Goal: Complete application form

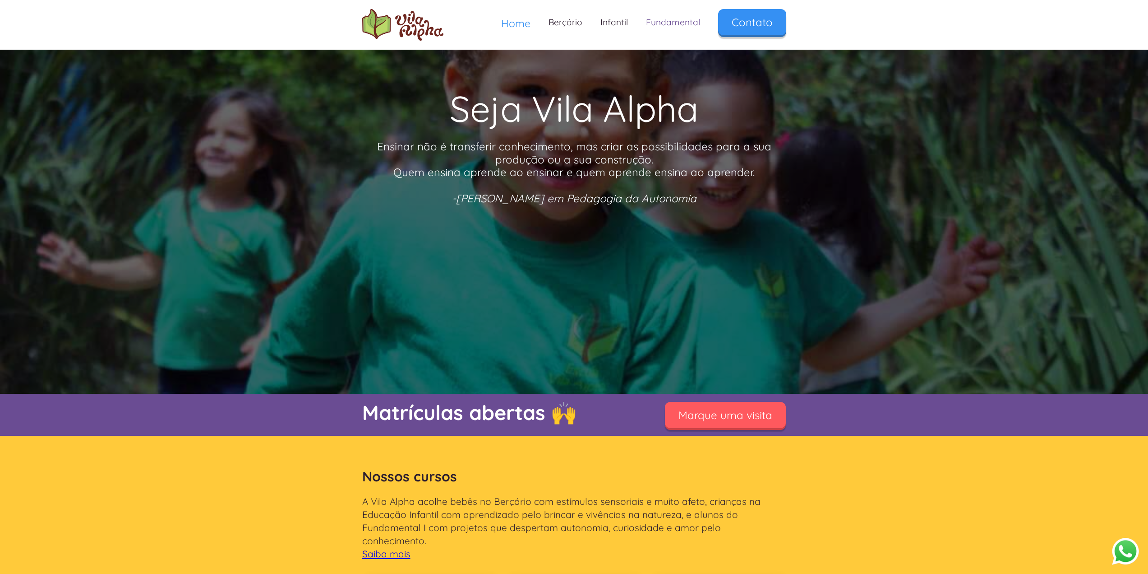
click at [668, 22] on link "Fundamental" at bounding box center [673, 22] width 72 height 27
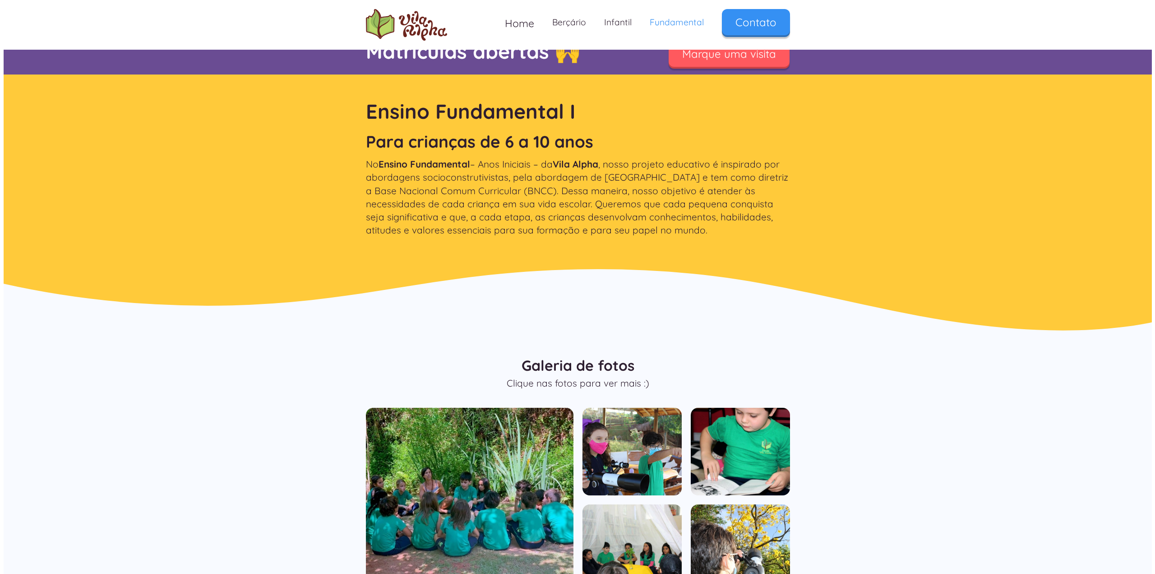
scroll to position [496, 0]
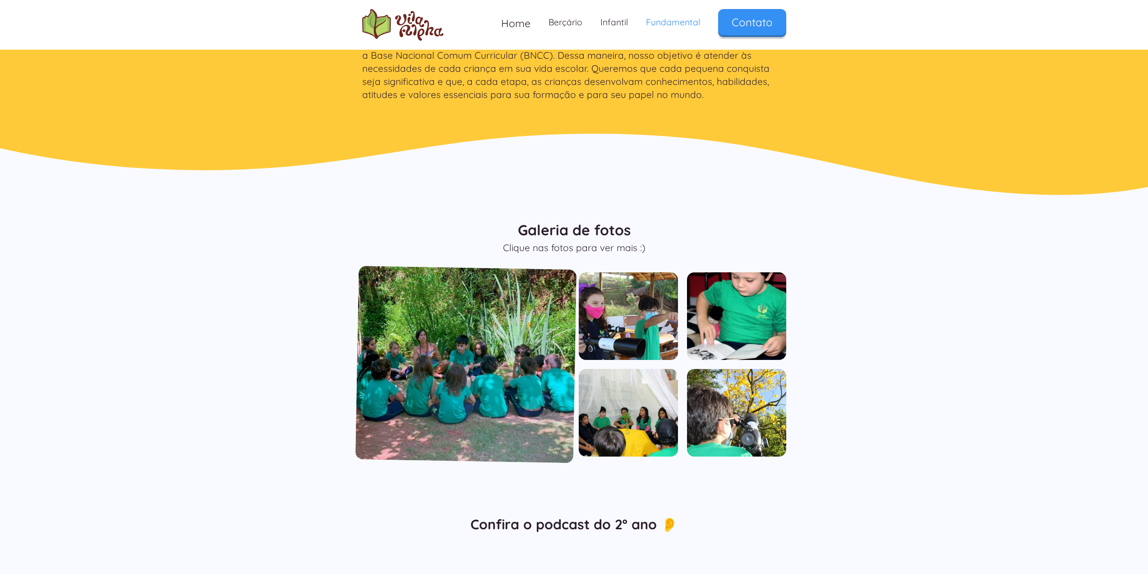
click at [509, 315] on img "open lightbox" at bounding box center [465, 364] width 221 height 197
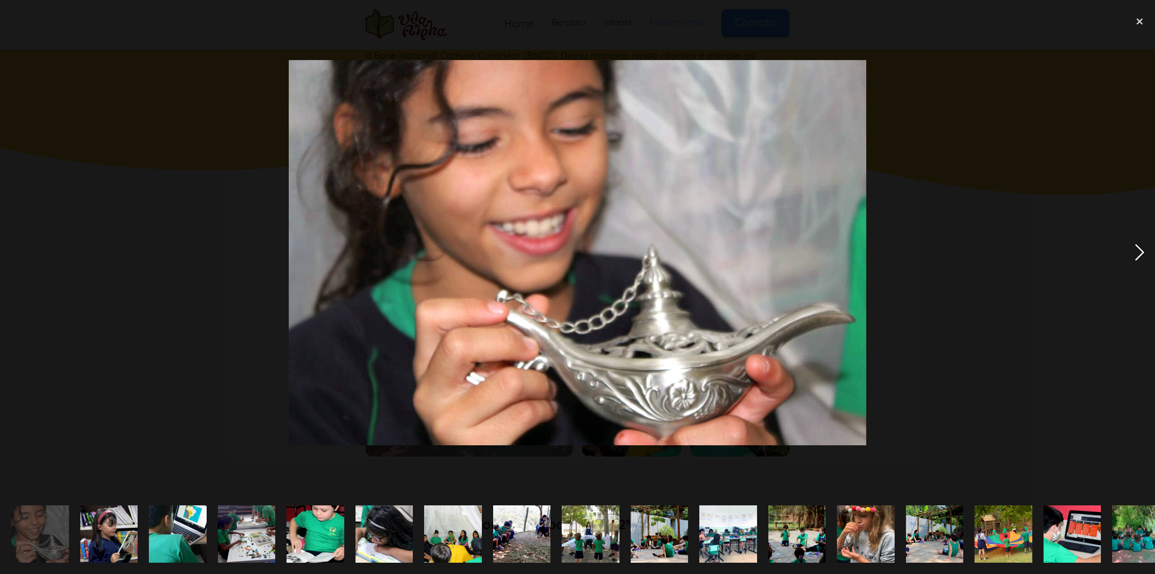
click at [1138, 252] on div "next image" at bounding box center [1139, 252] width 31 height 482
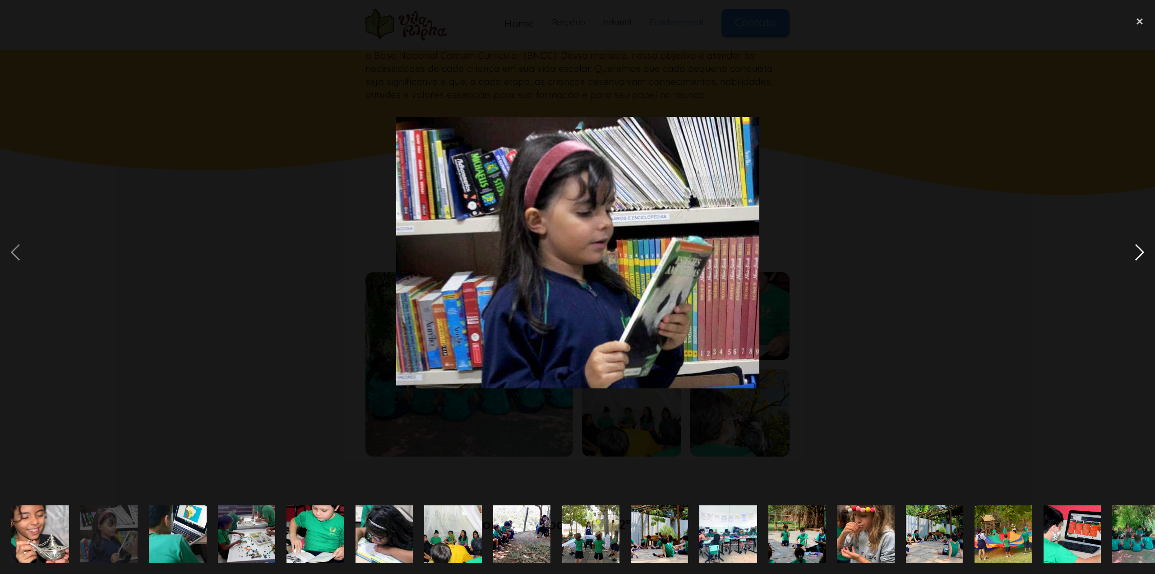
click at [1138, 252] on div "next image" at bounding box center [1139, 252] width 31 height 482
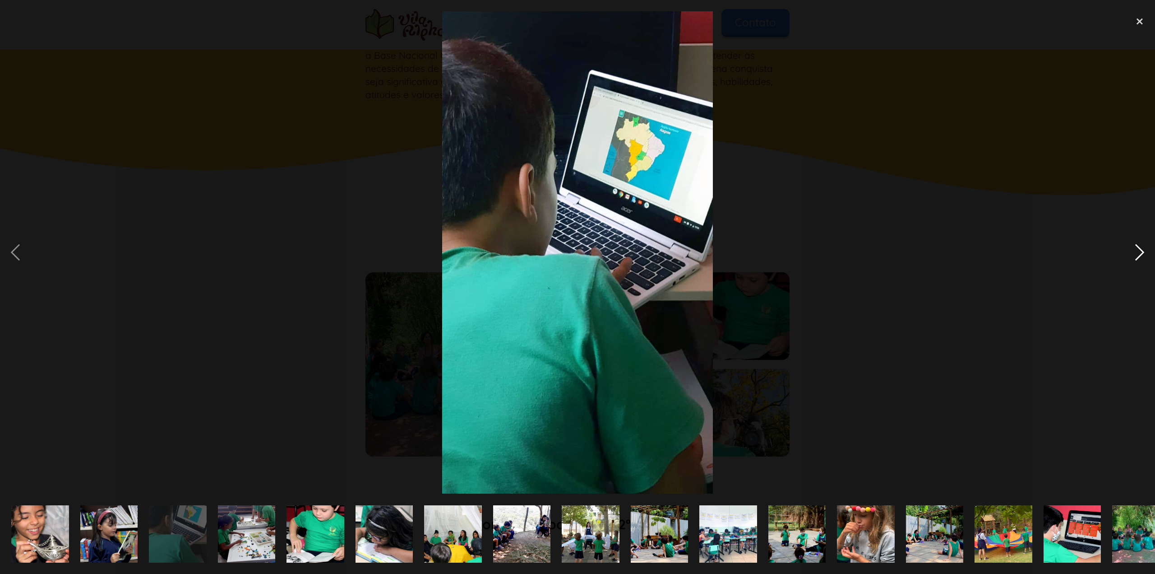
click at [1138, 252] on div "next image" at bounding box center [1139, 252] width 31 height 482
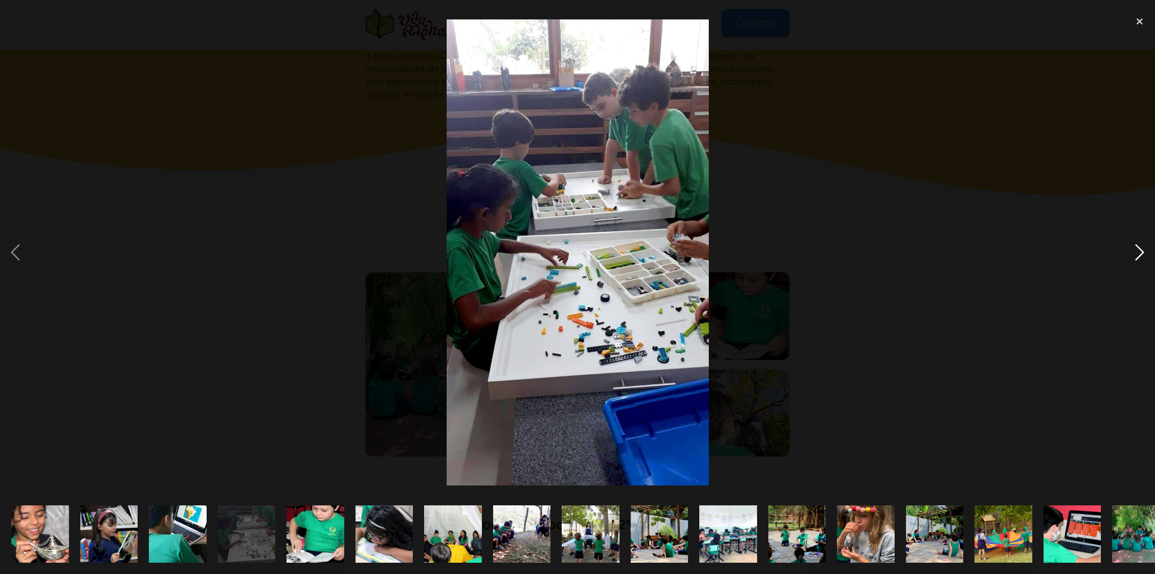
click at [1138, 252] on div "next image" at bounding box center [1139, 252] width 31 height 482
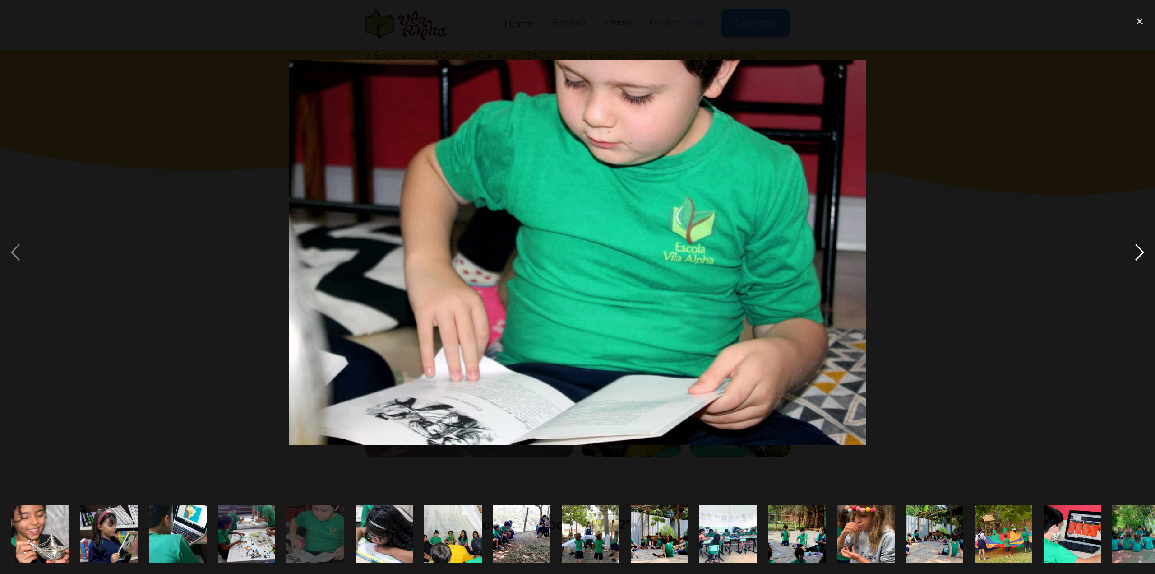
click at [1138, 252] on div "next image" at bounding box center [1139, 252] width 31 height 482
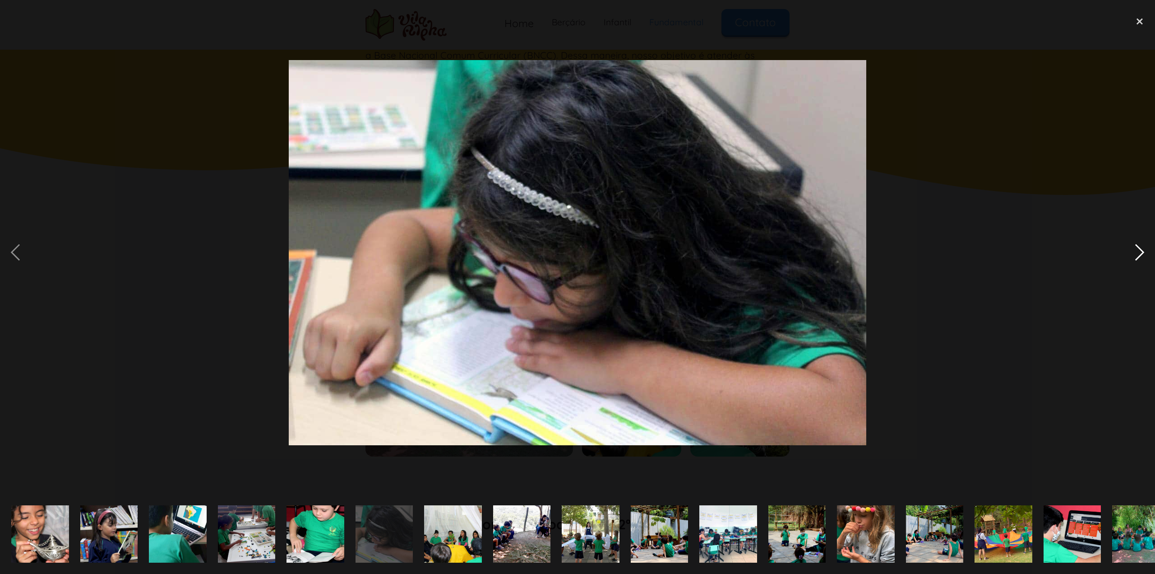
click at [1138, 252] on div "next image" at bounding box center [1139, 252] width 31 height 482
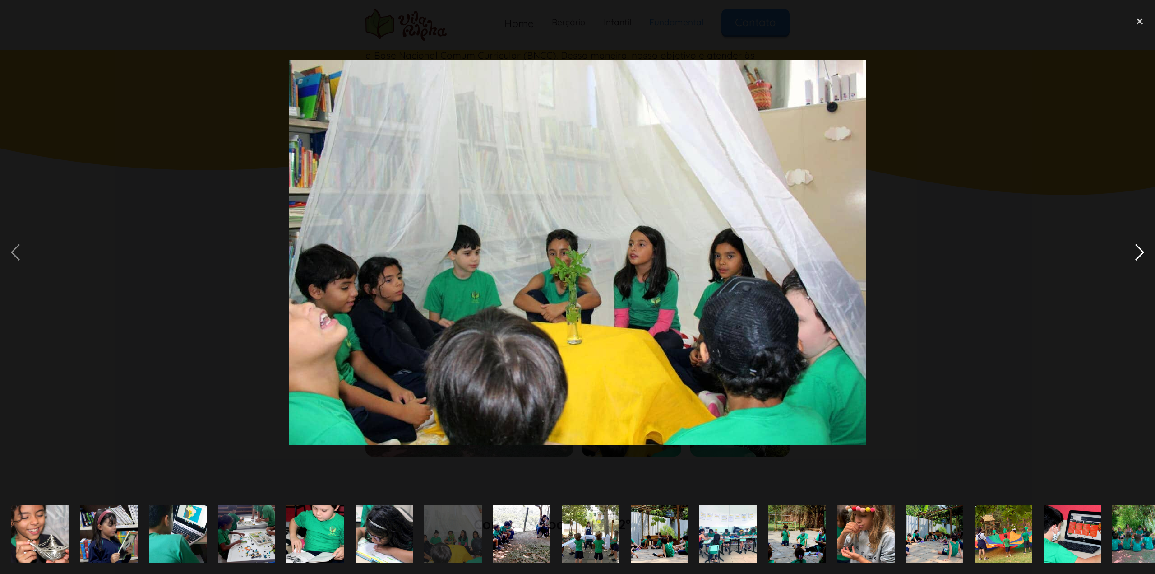
click at [1138, 252] on div "next image" at bounding box center [1139, 252] width 31 height 482
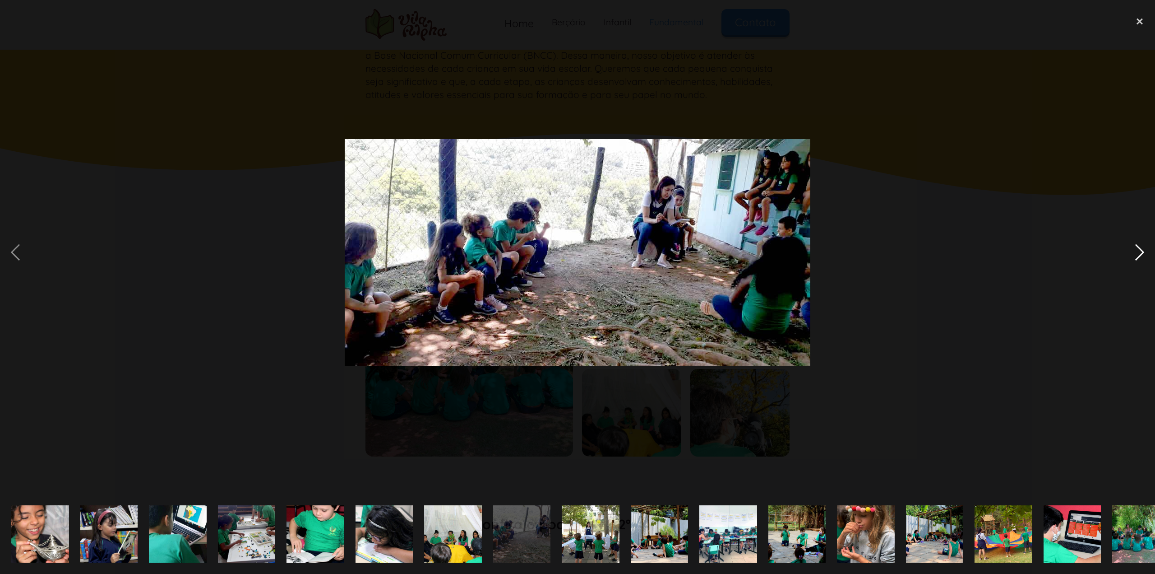
click at [1138, 252] on div "next image" at bounding box center [1139, 252] width 31 height 482
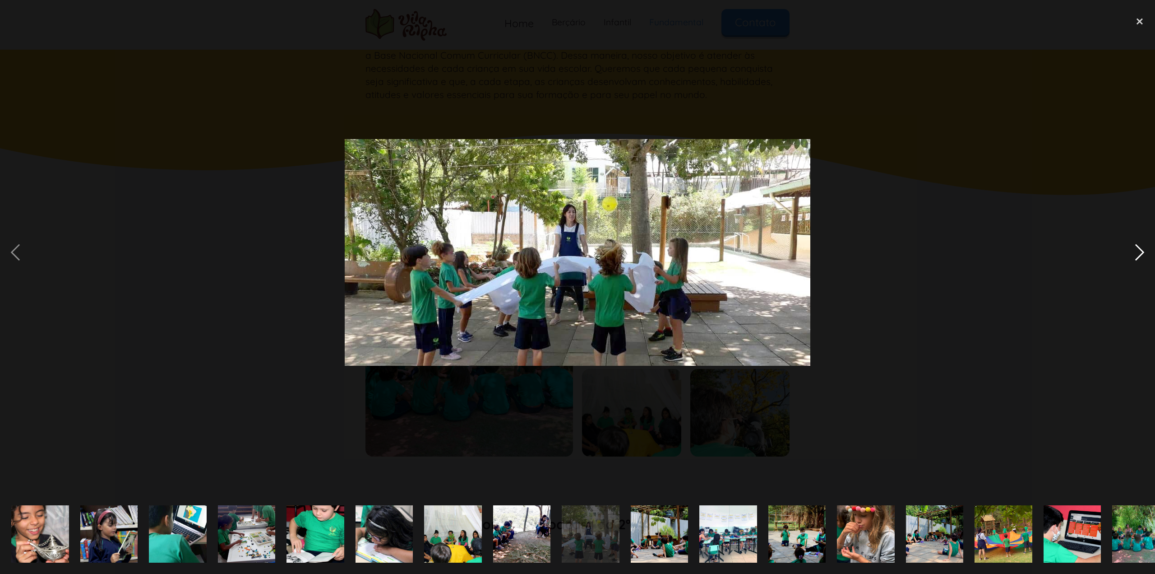
click at [1138, 252] on div "next image" at bounding box center [1139, 252] width 31 height 482
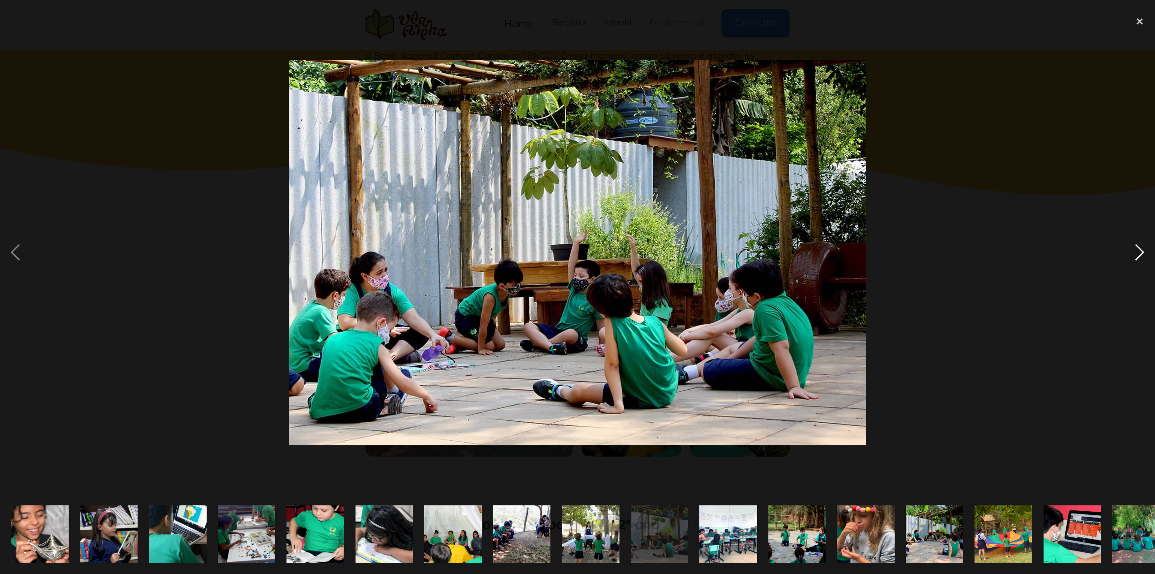
click at [1138, 252] on div "next image" at bounding box center [1139, 252] width 31 height 482
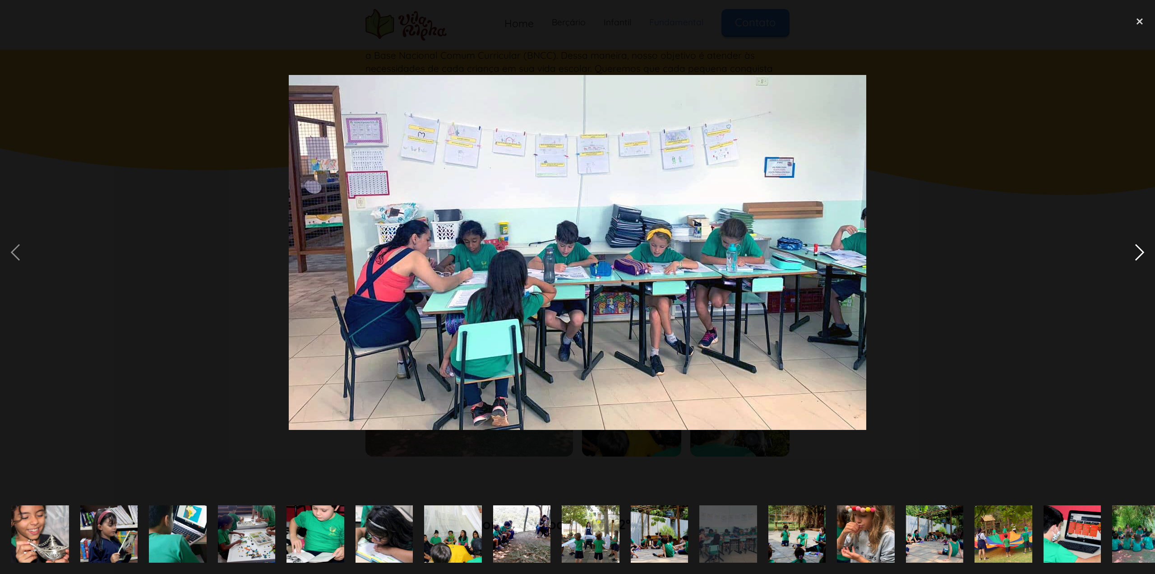
click at [1138, 252] on div "next image" at bounding box center [1139, 252] width 31 height 482
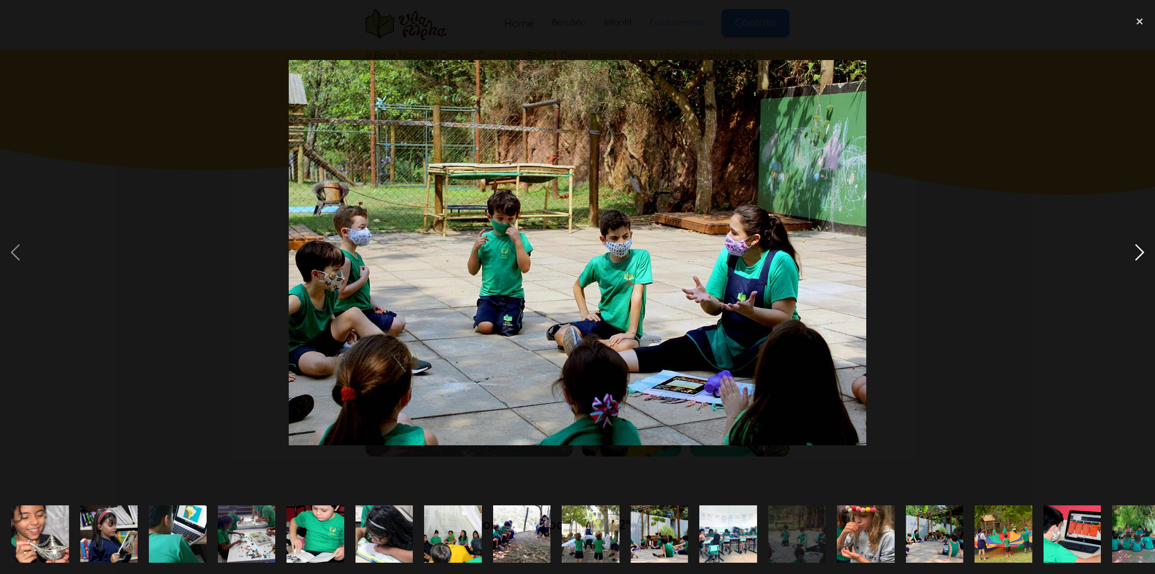
click at [1138, 252] on div "next image" at bounding box center [1139, 252] width 31 height 482
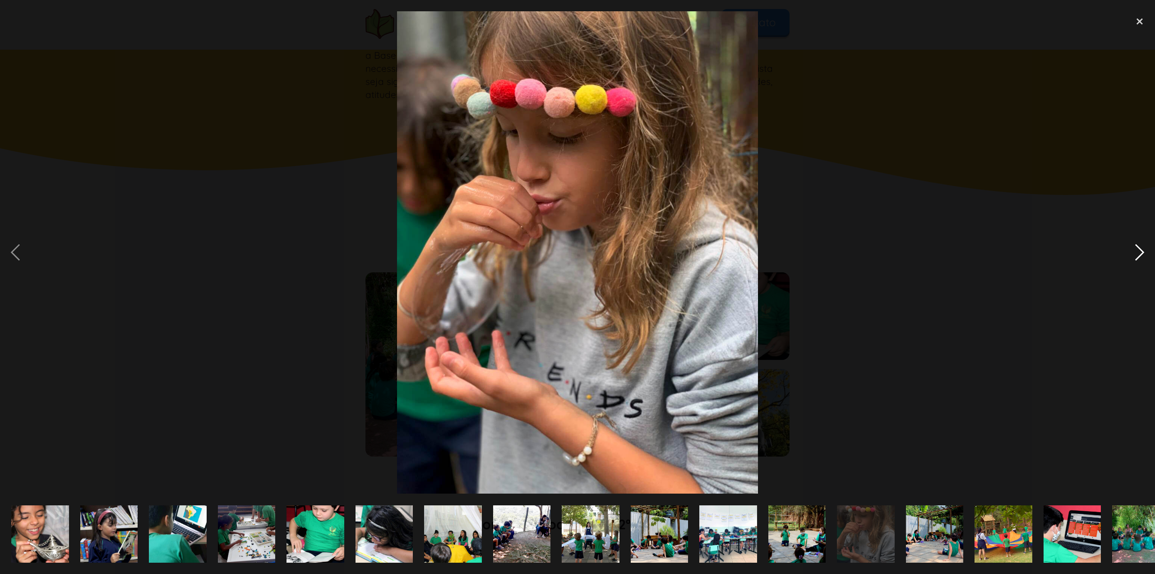
click at [1138, 252] on div "next image" at bounding box center [1139, 252] width 31 height 482
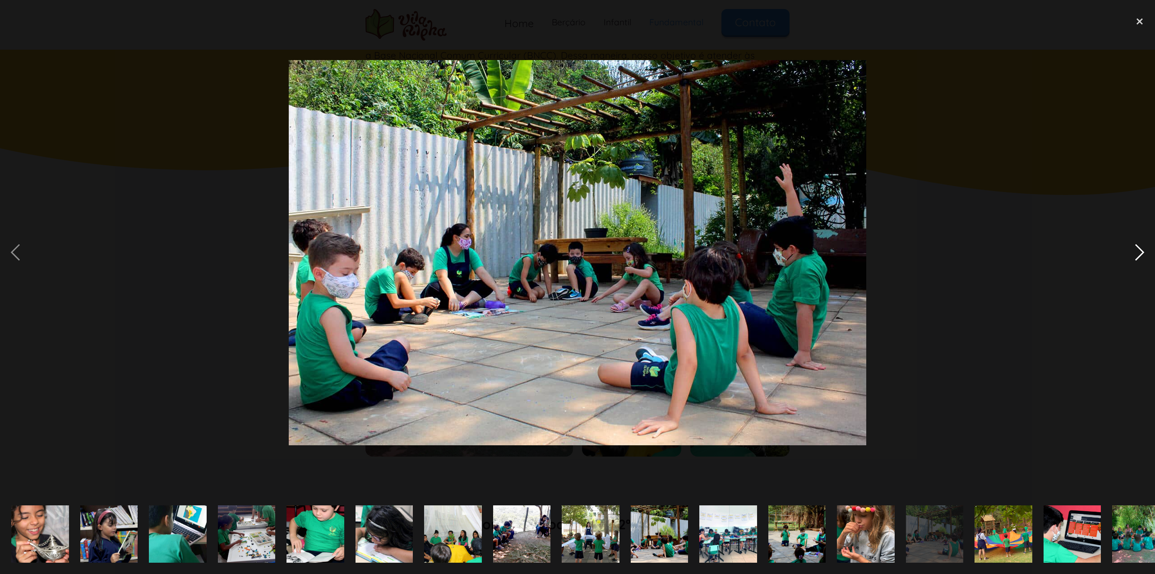
click at [1138, 252] on div "next image" at bounding box center [1139, 252] width 31 height 482
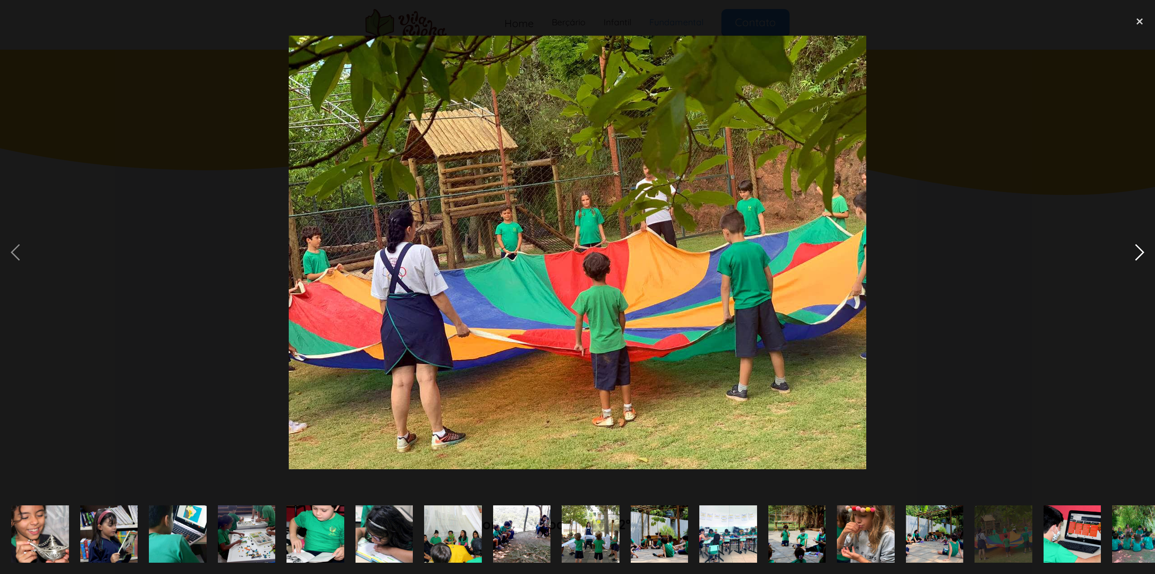
click at [1138, 252] on div "next image" at bounding box center [1139, 252] width 31 height 482
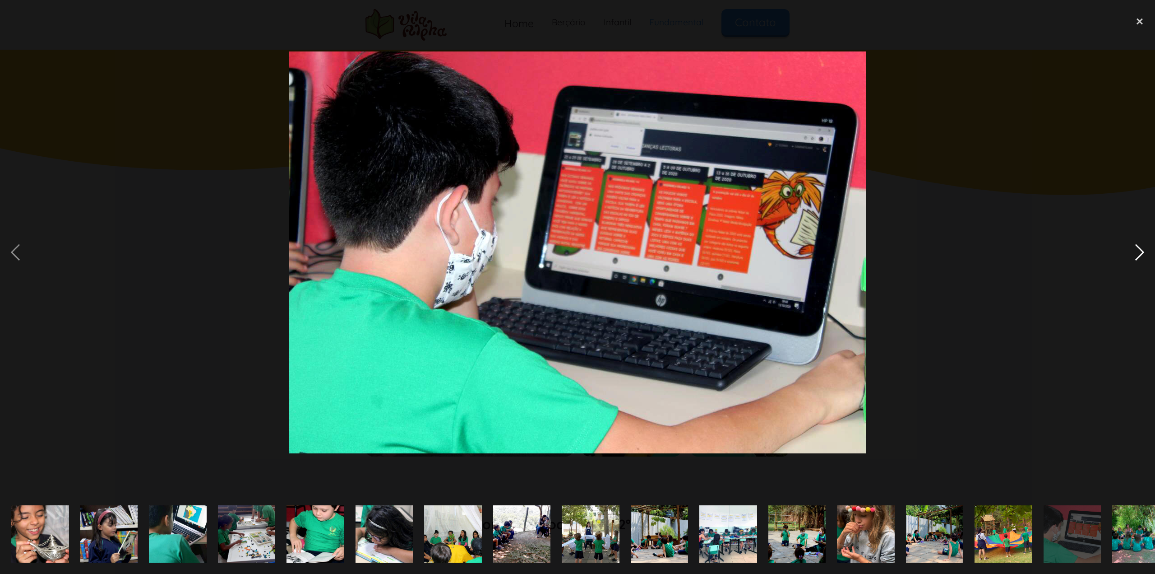
click at [1138, 252] on div "next image" at bounding box center [1139, 252] width 31 height 482
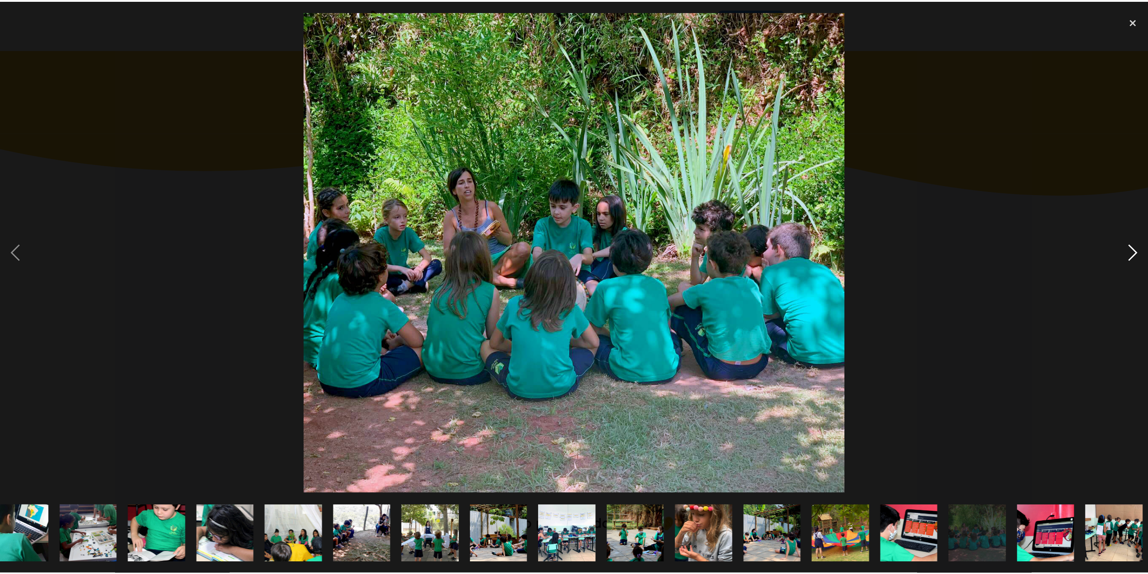
scroll to position [0, 164]
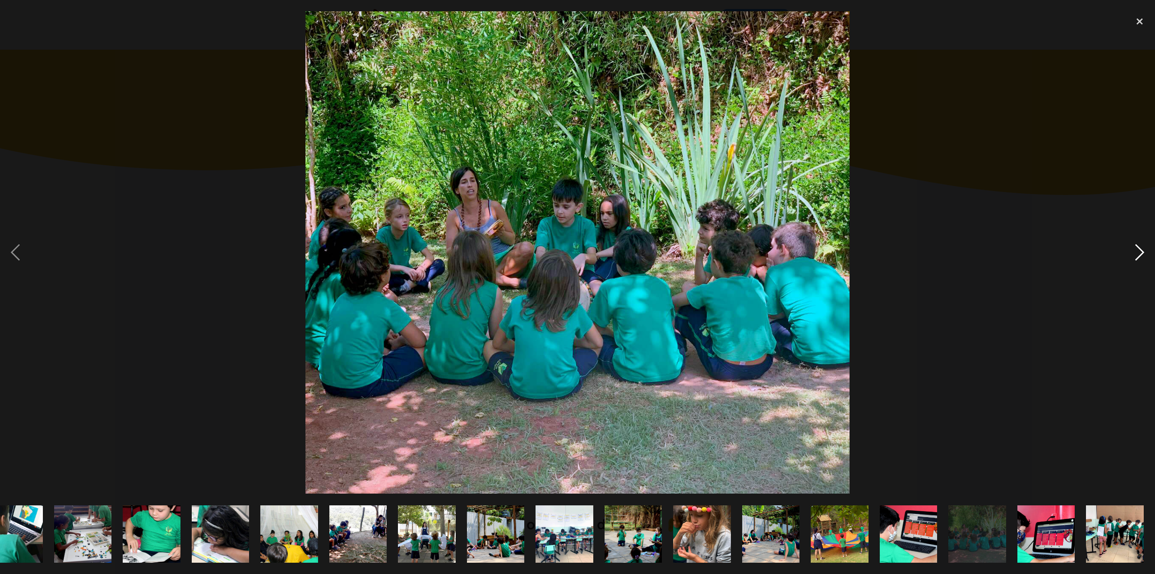
click at [1138, 252] on div "next image" at bounding box center [1139, 252] width 31 height 482
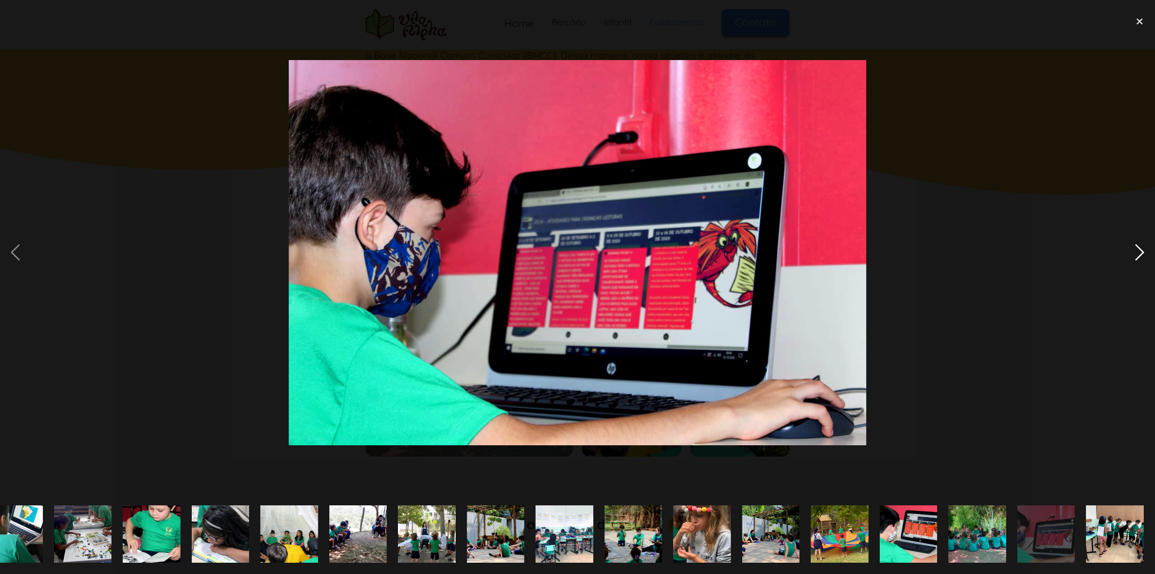
click at [1138, 252] on div "next image" at bounding box center [1139, 252] width 31 height 482
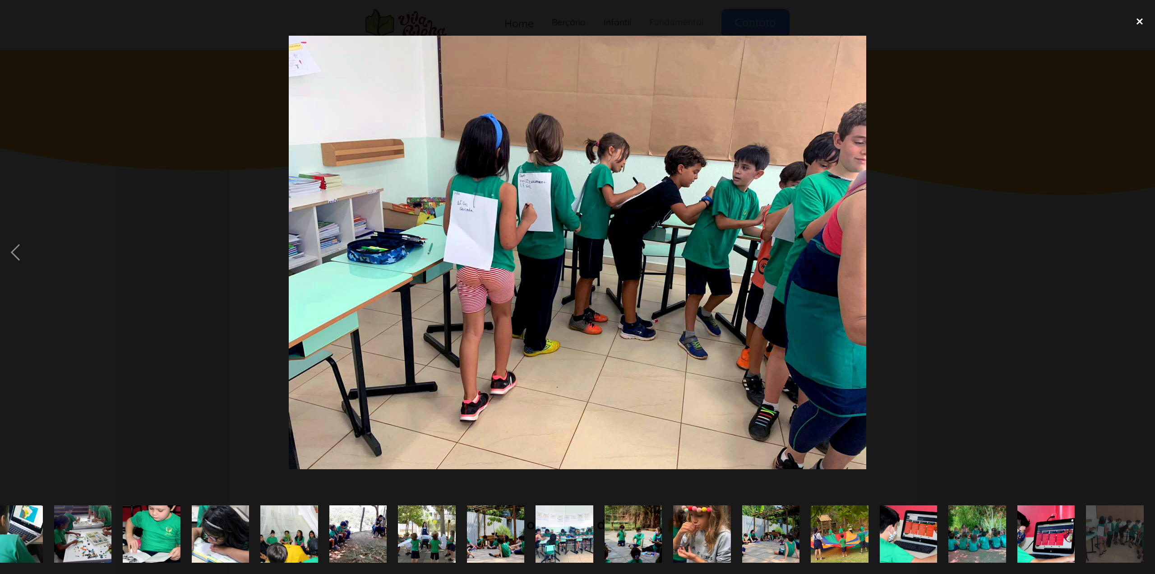
click at [1133, 21] on div "close lightbox" at bounding box center [1139, 21] width 31 height 20
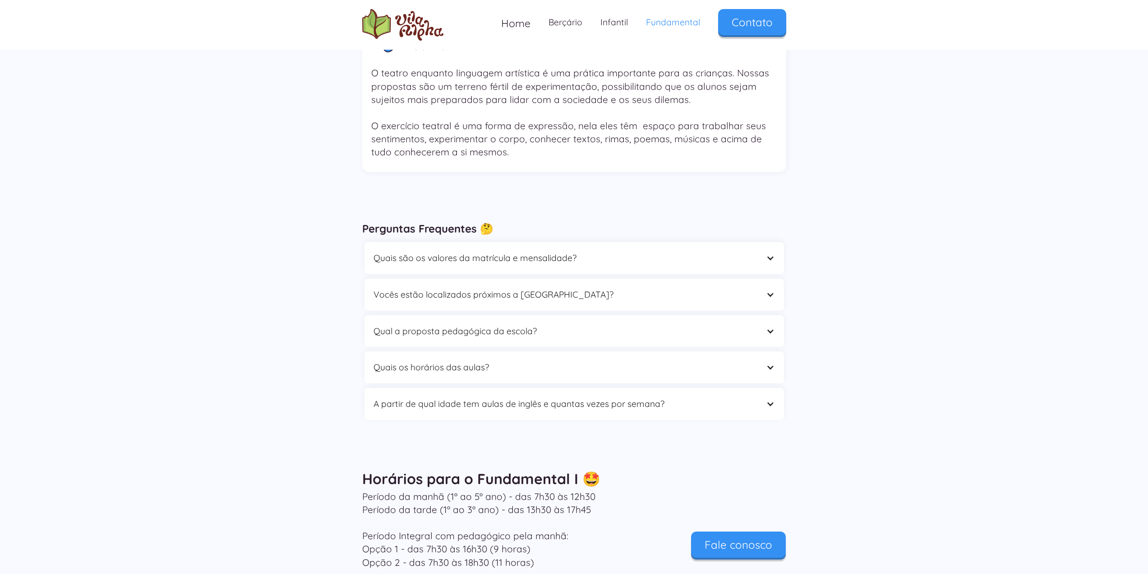
scroll to position [2753, 0]
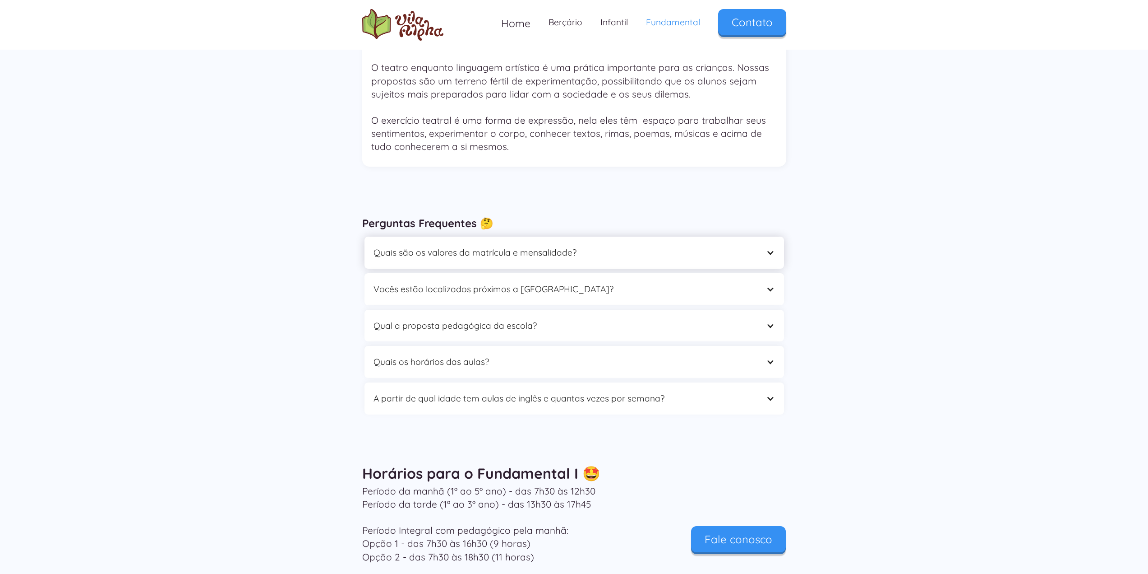
click at [771, 248] on div at bounding box center [770, 252] width 9 height 9
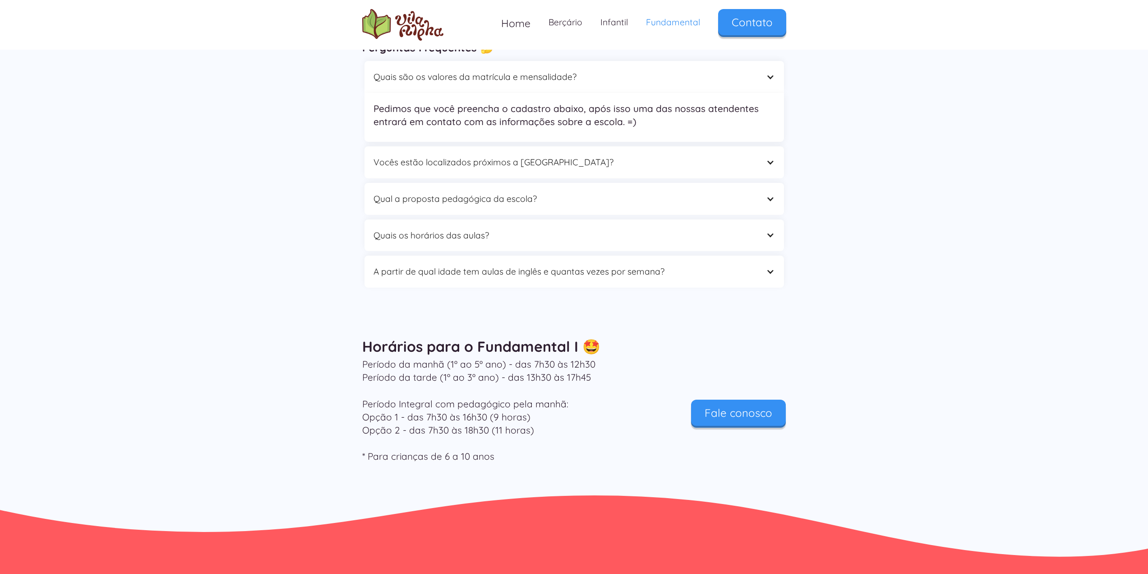
scroll to position [2933, 0]
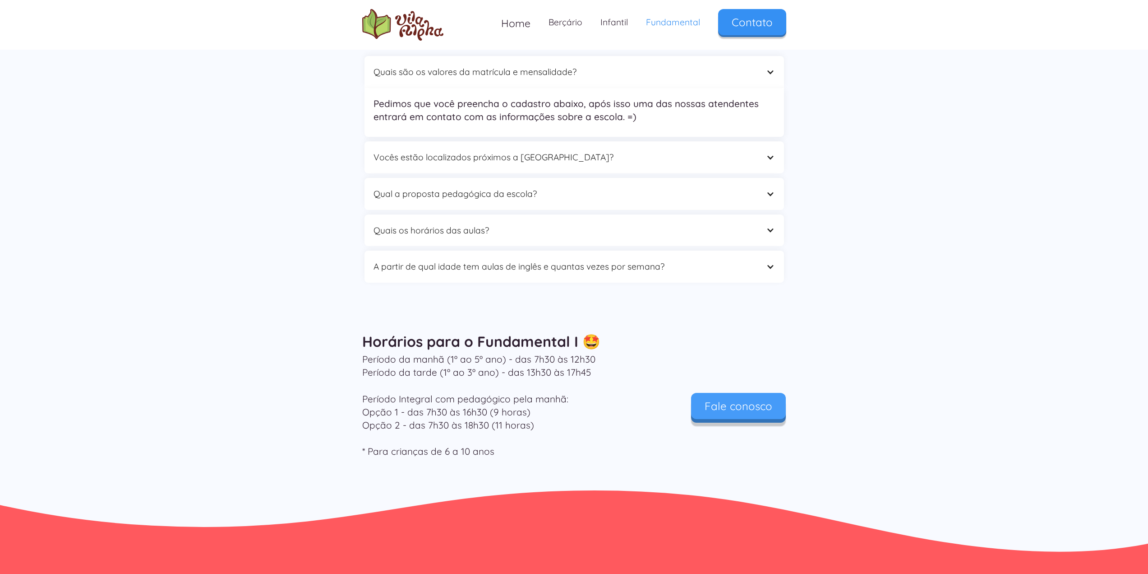
click at [742, 393] on link "Fale conosco" at bounding box center [738, 406] width 95 height 26
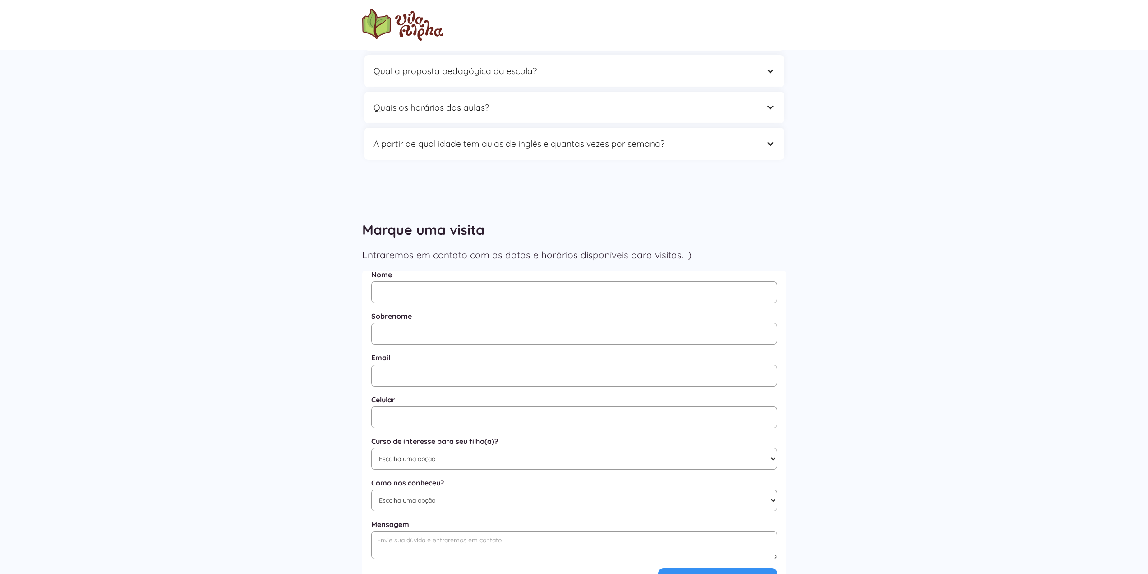
scroll to position [180, 0]
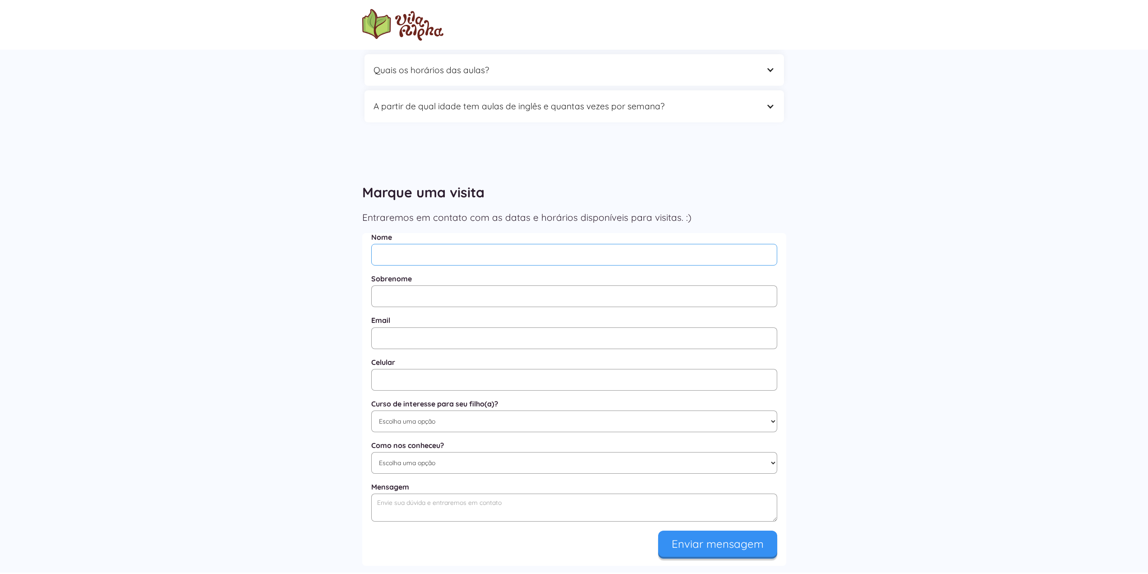
click at [502, 253] on input "Nome" at bounding box center [574, 255] width 406 height 22
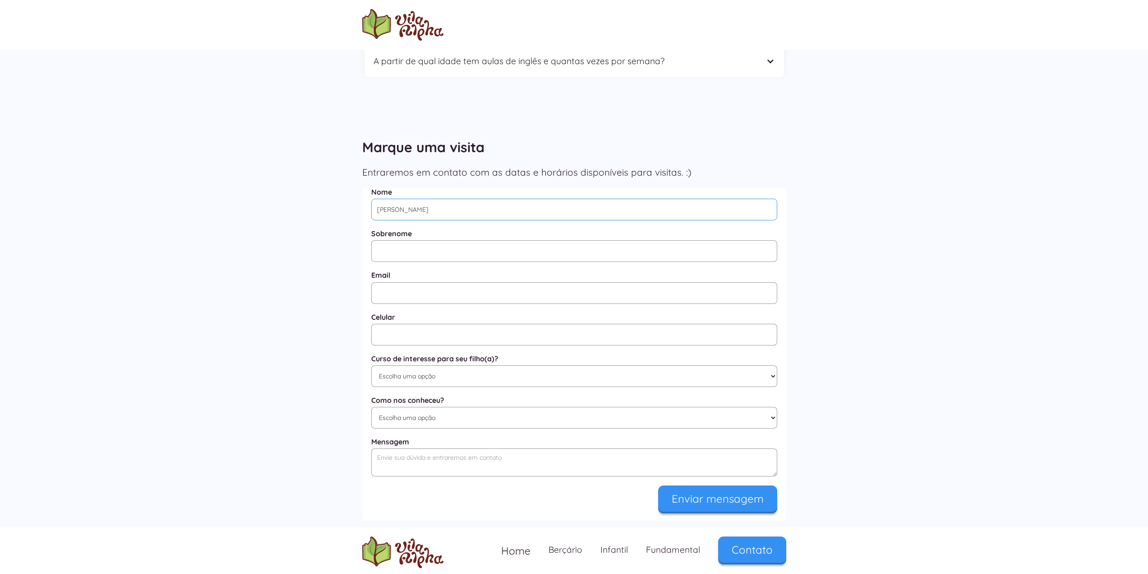
type input "Marcelo"
type input "Dias"
type input "marcelodias.msd@gmail.com"
type input "(11) 90631173"
click at [527, 378] on select "Escolha uma opção Educação Infantil / Berçário Ensino Fundamental I Integral" at bounding box center [574, 376] width 406 height 22
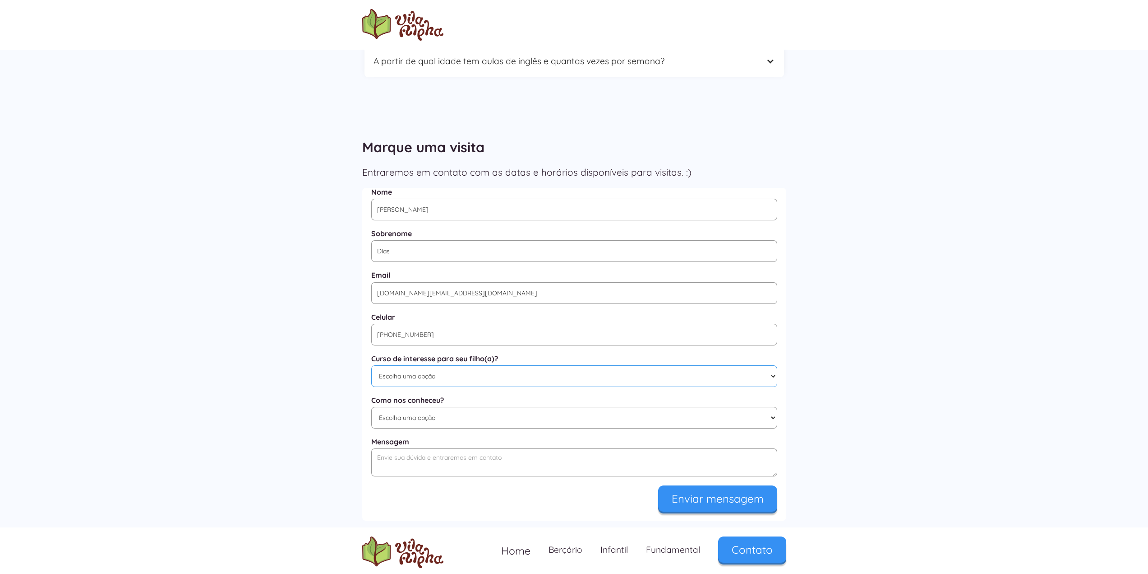
select select "Ensino Fundamental I"
click at [371, 368] on select "Escolha uma opção Educação Infantil / Berçário Ensino Fundamental I Integral" at bounding box center [574, 376] width 406 height 22
click at [519, 419] on select "Escolha uma opção Google Facebook Instagram Indicação Proximidade com a Escola …" at bounding box center [574, 418] width 406 height 22
select select "Google"
click at [371, 411] on select "Escolha uma opção Google Facebook Instagram Indicação Proximidade com a Escola …" at bounding box center [574, 418] width 406 height 22
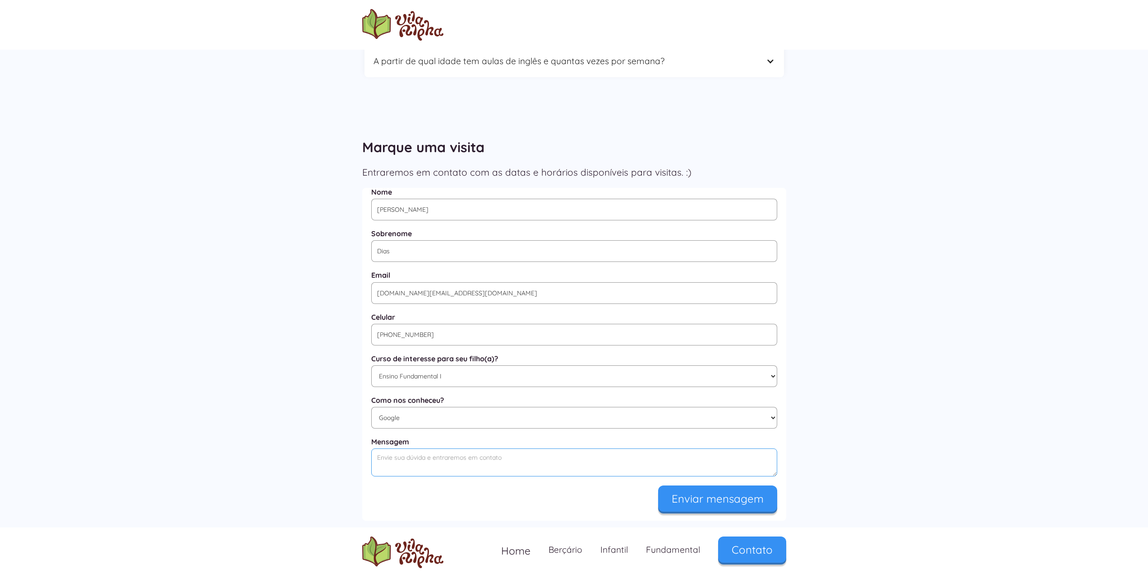
click at [527, 469] on textarea "Mensagem" at bounding box center [574, 462] width 406 height 28
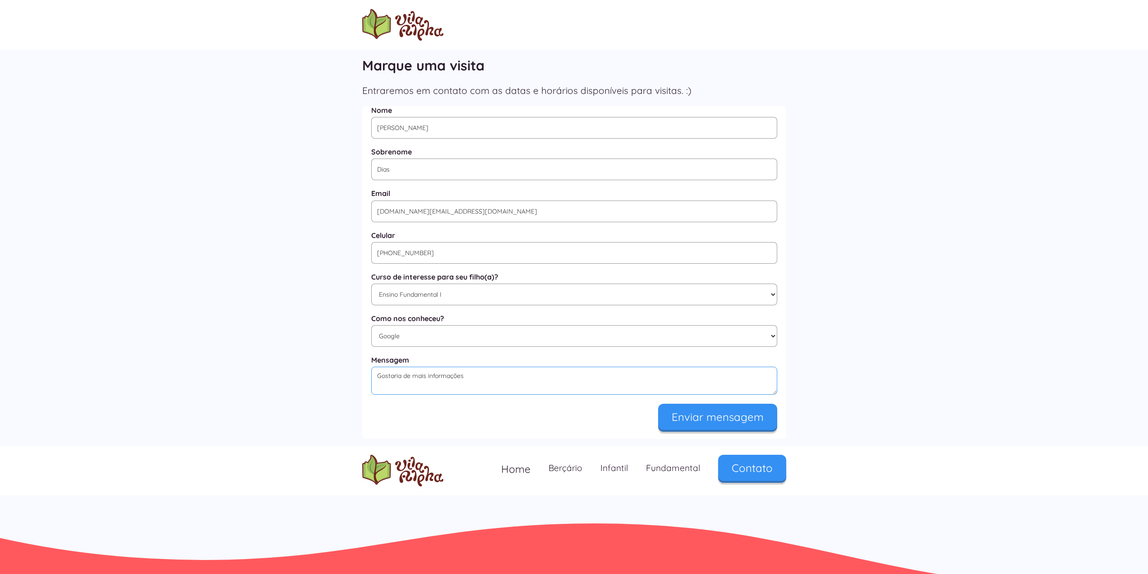
scroll to position [316, 0]
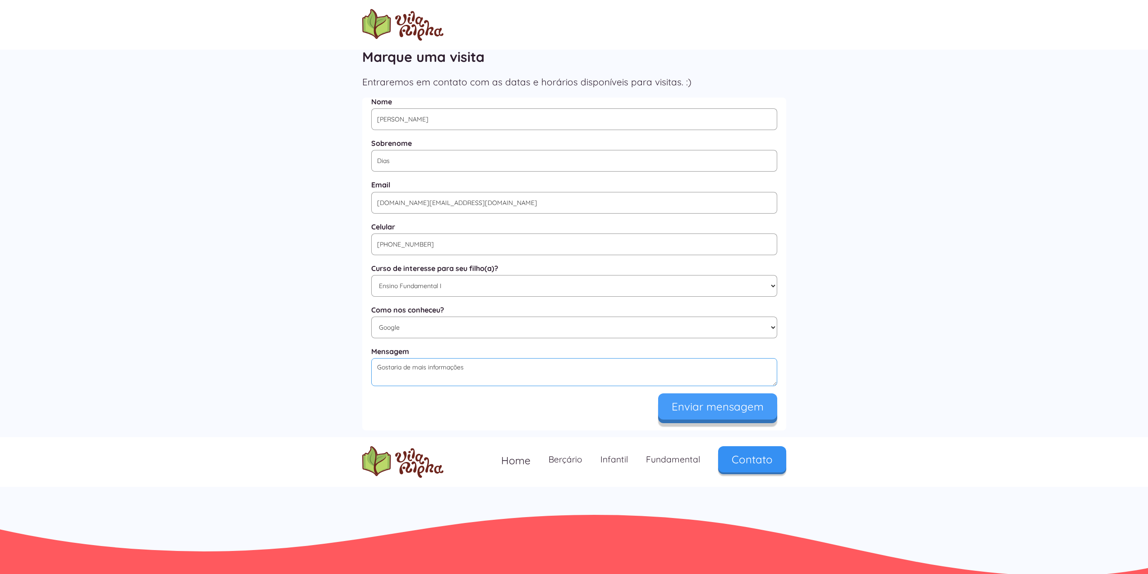
type textarea "Gostaria de mais informações"
click at [740, 416] on input "Enviar mensagem" at bounding box center [717, 406] width 119 height 26
click at [404, 246] on input "(11) 90631173" at bounding box center [574, 244] width 406 height 22
click at [401, 245] on input "(11) 90631173" at bounding box center [574, 244] width 406 height 22
click at [390, 245] on input "(11) 90631173" at bounding box center [574, 244] width 406 height 22
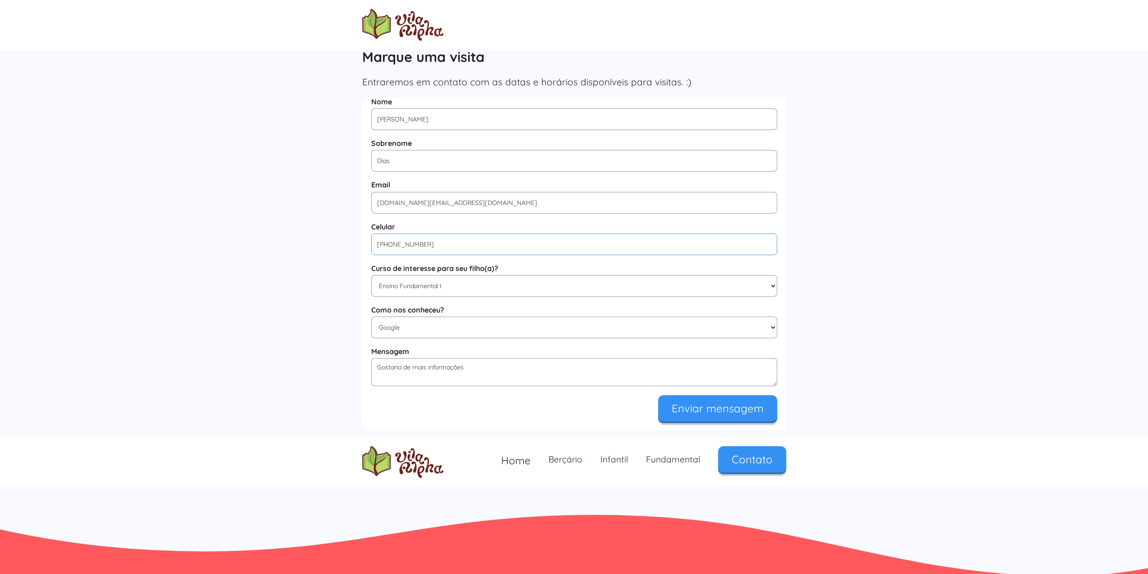
drag, startPoint x: 392, startPoint y: 248, endPoint x: 394, endPoint y: 264, distance: 16.4
click at [392, 248] on input "(11) 90631173" at bounding box center [574, 244] width 406 height 22
type input "(11) 98063-1173"
click at [716, 412] on input "Enviar mensagem" at bounding box center [717, 406] width 119 height 26
type input "Enviando..."
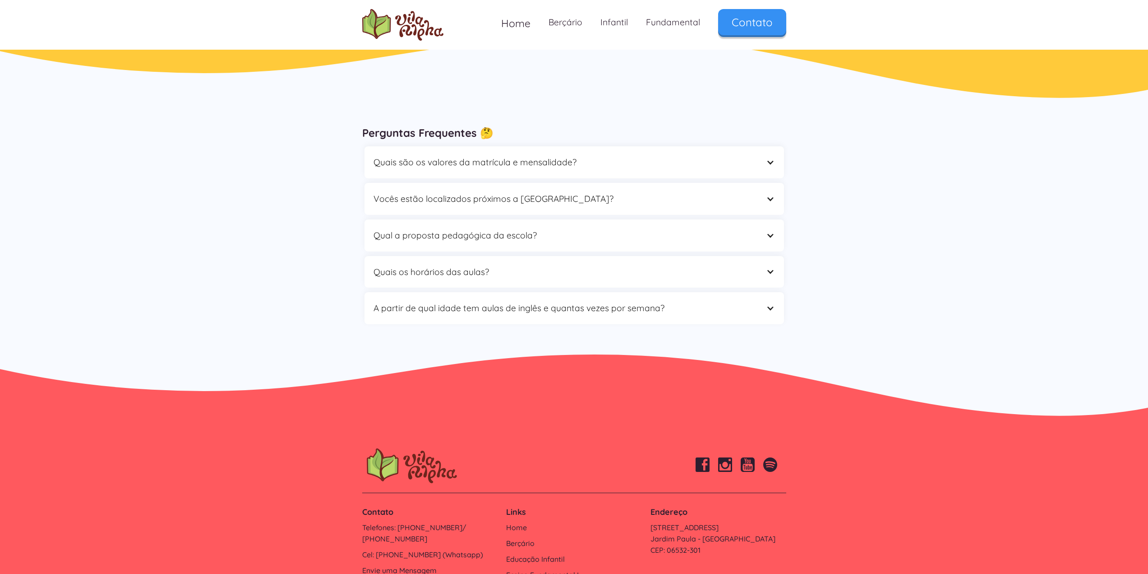
scroll to position [561, 0]
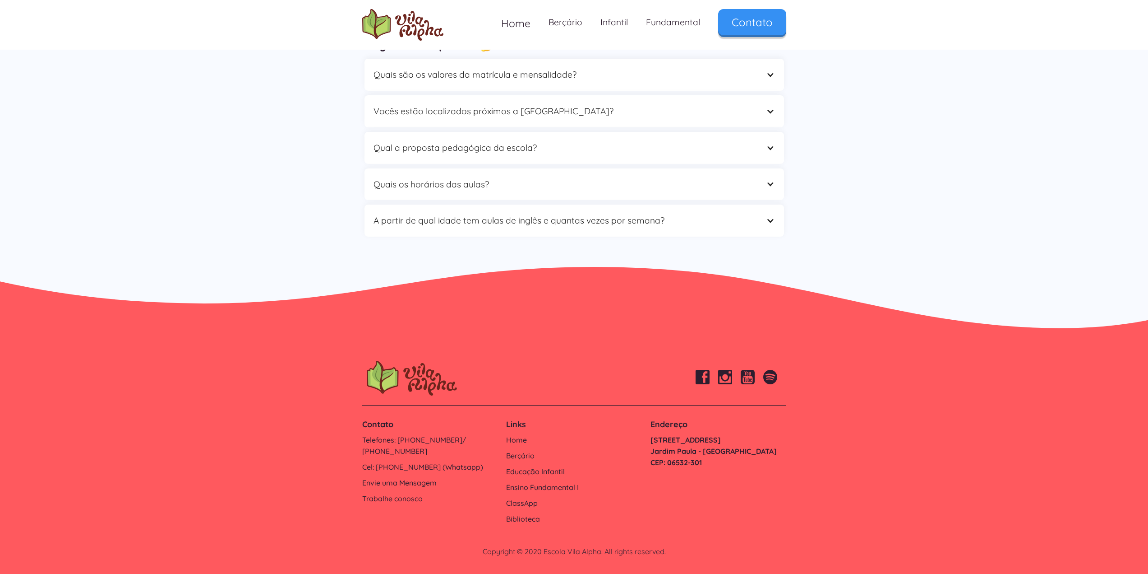
click at [661, 440] on link "[STREET_ADDRESS]: 06532-301" at bounding box center [718, 451] width 135 height 34
